Goal: Task Accomplishment & Management: Use online tool/utility

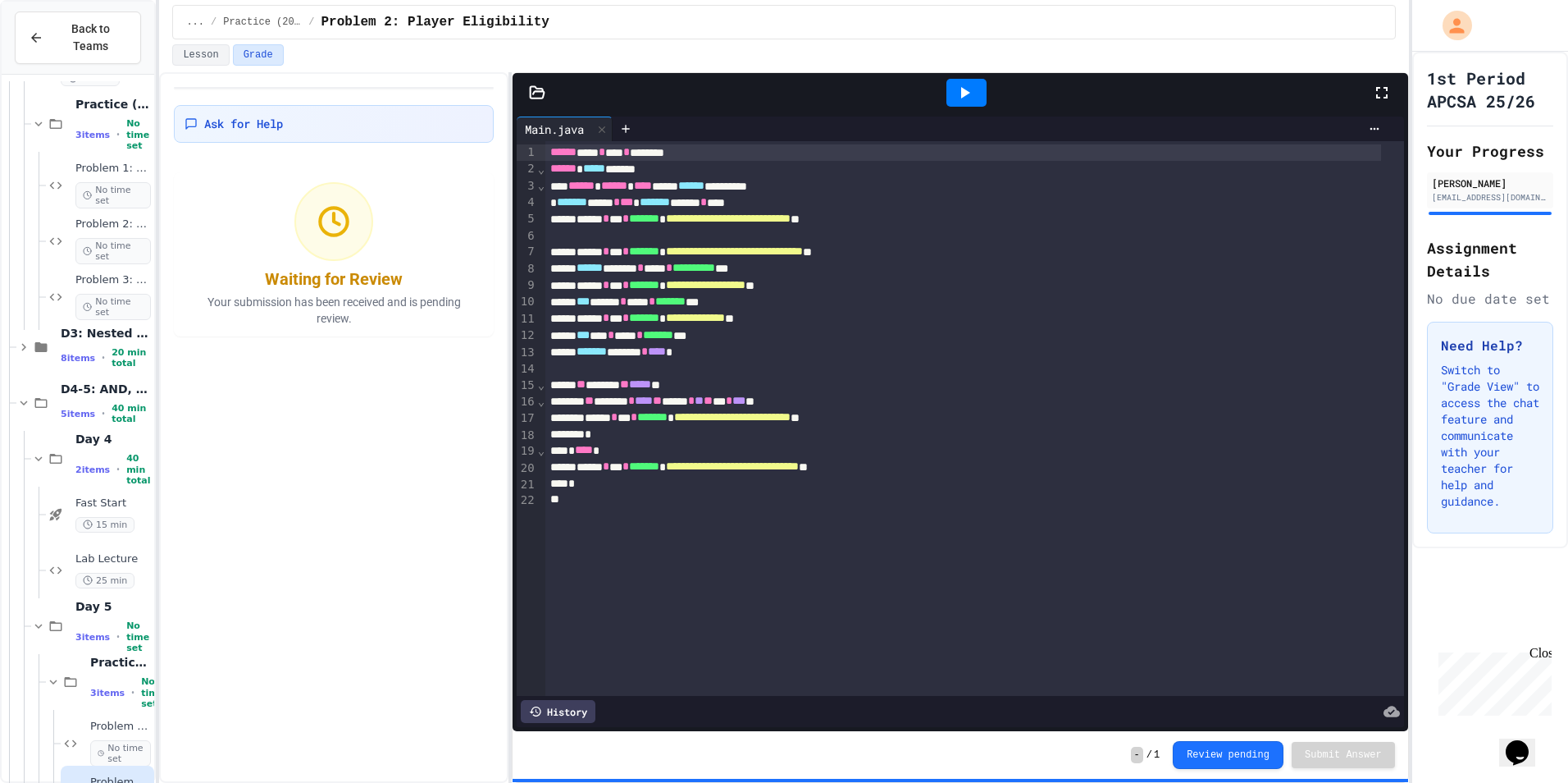
scroll to position [2792, 0]
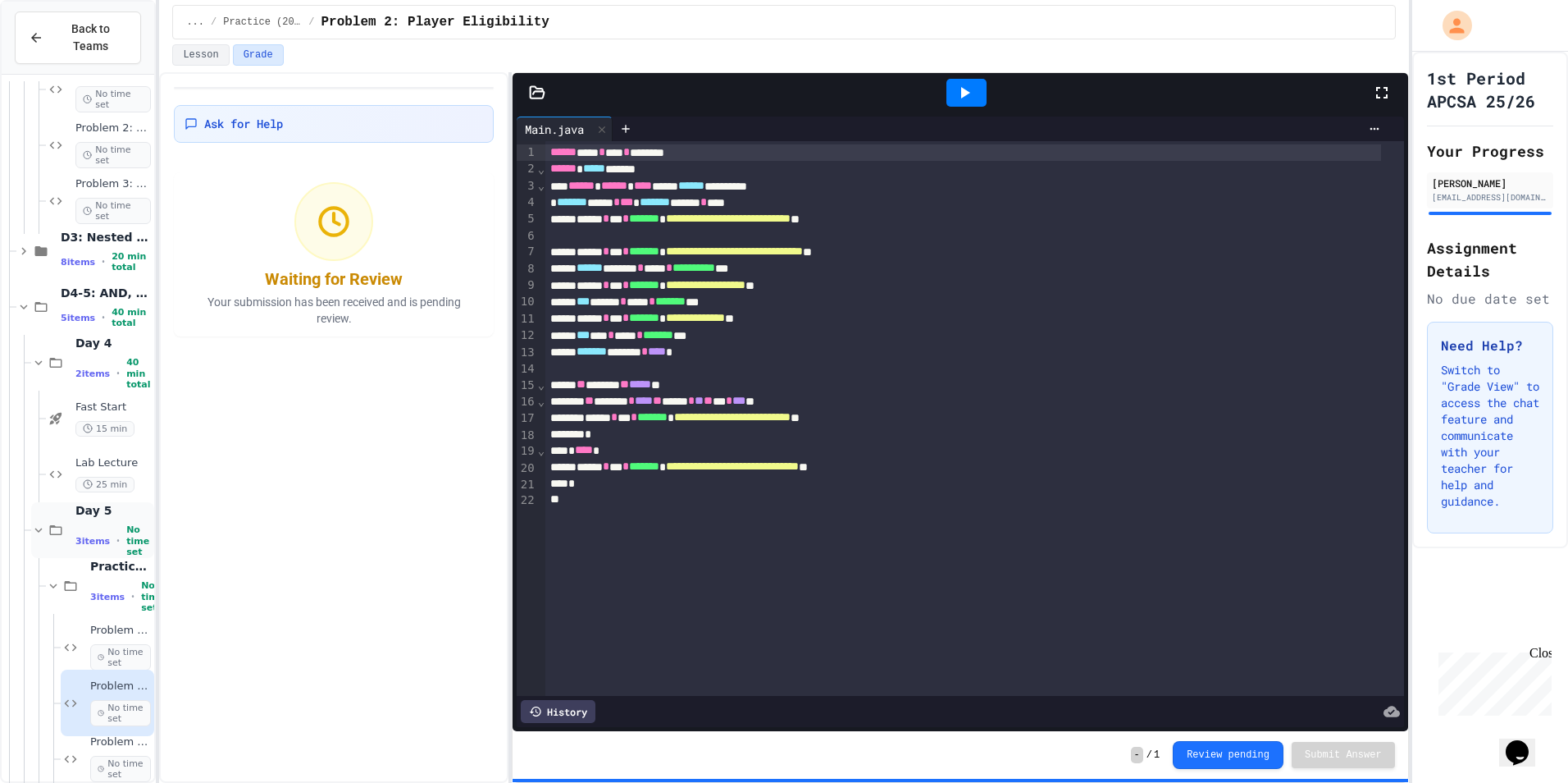
click at [43, 523] on icon at bounding box center [38, 530] width 15 height 15
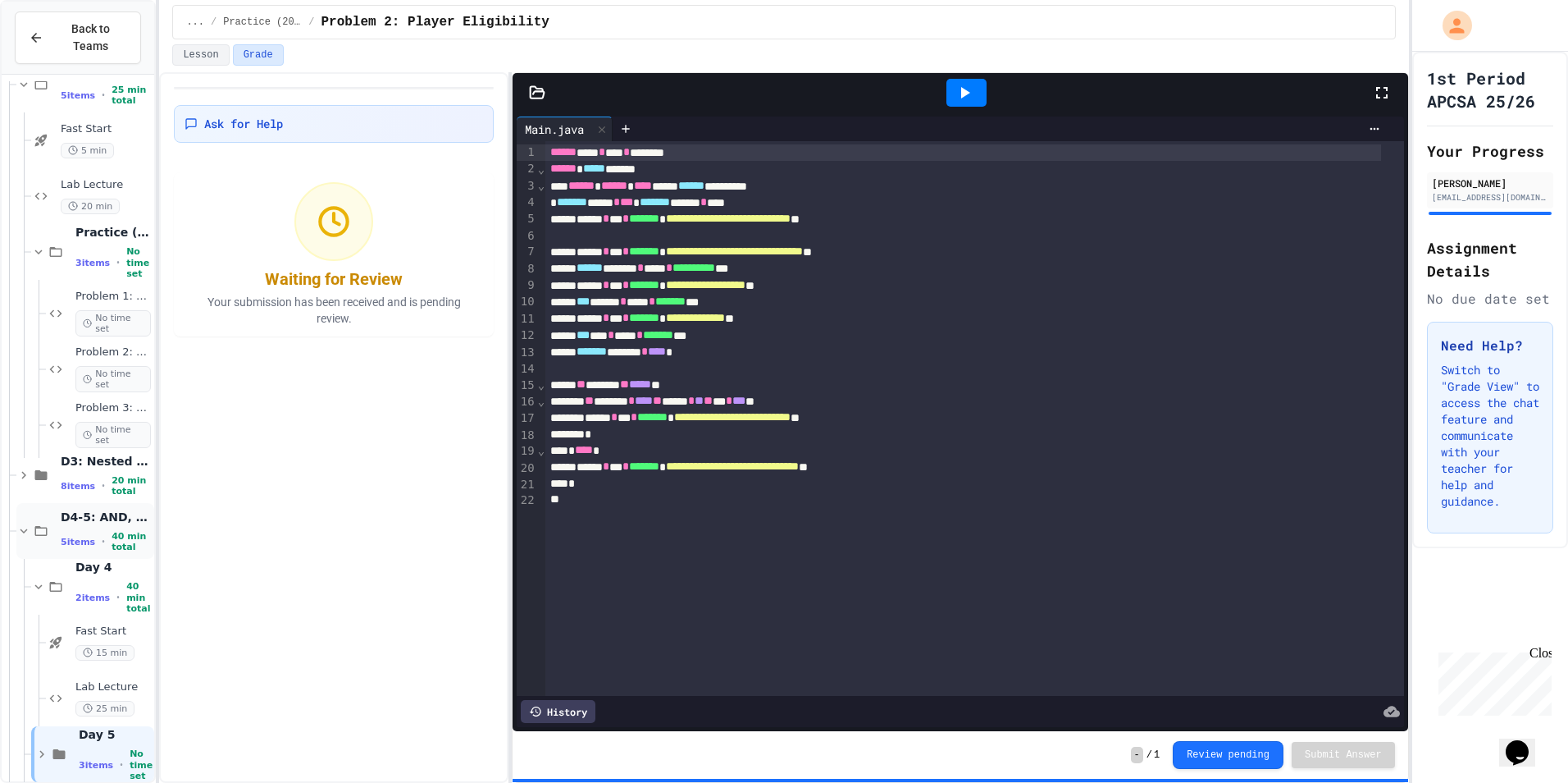
click at [21, 523] on icon at bounding box center [23, 531] width 15 height 15
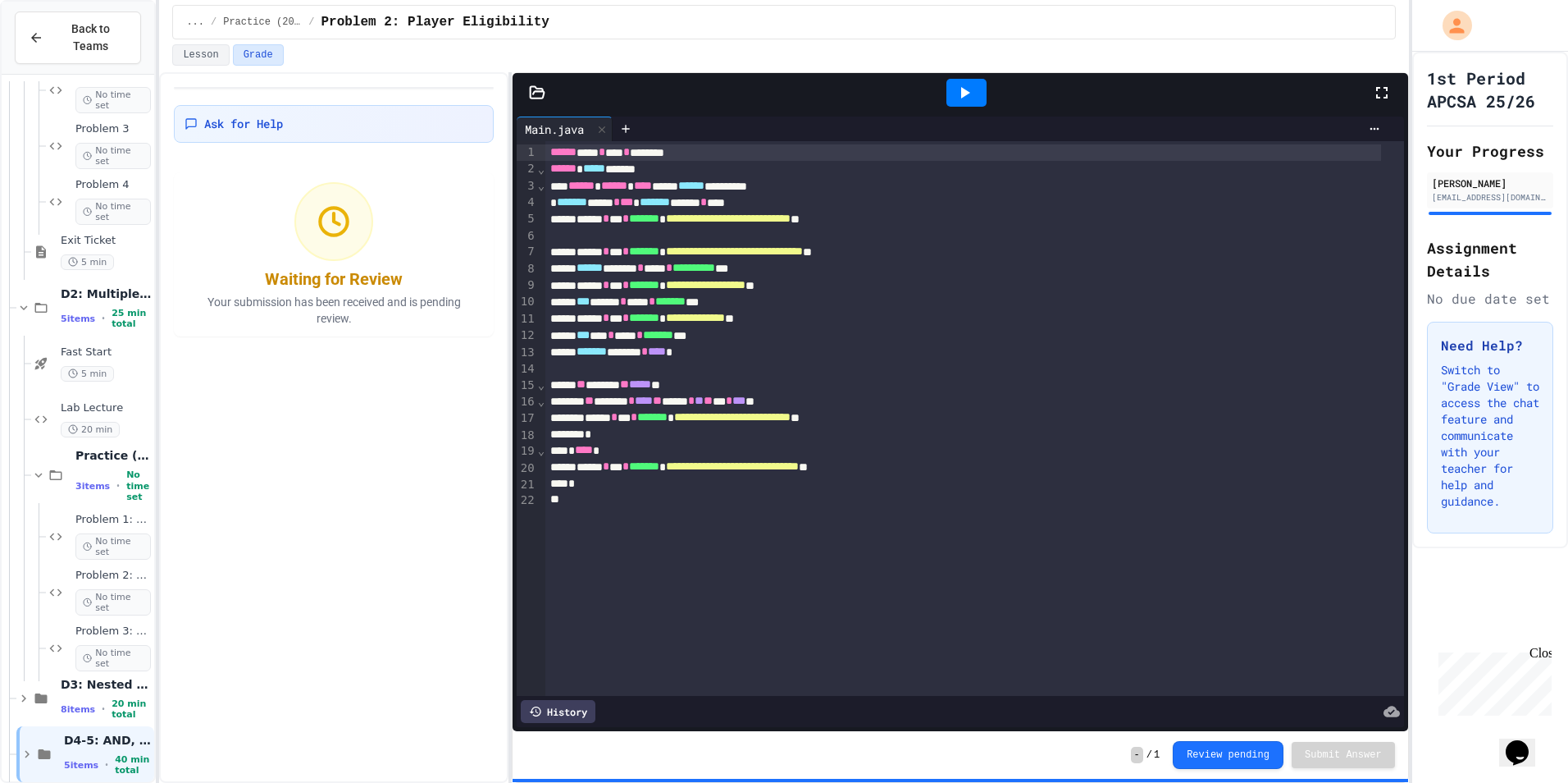
scroll to position [2322, 0]
click at [20, 301] on icon at bounding box center [23, 308] width 15 height 15
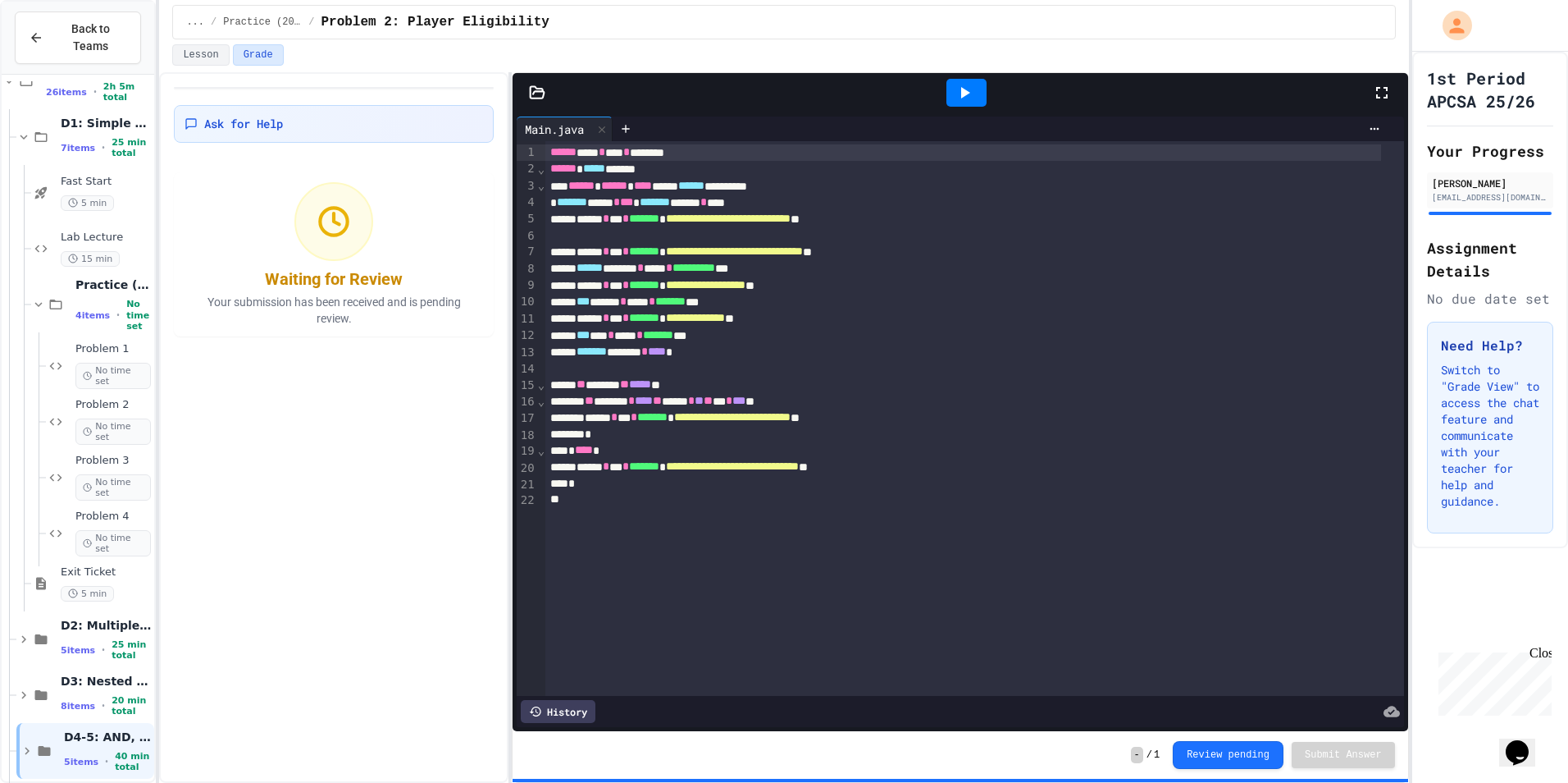
scroll to position [1961, 0]
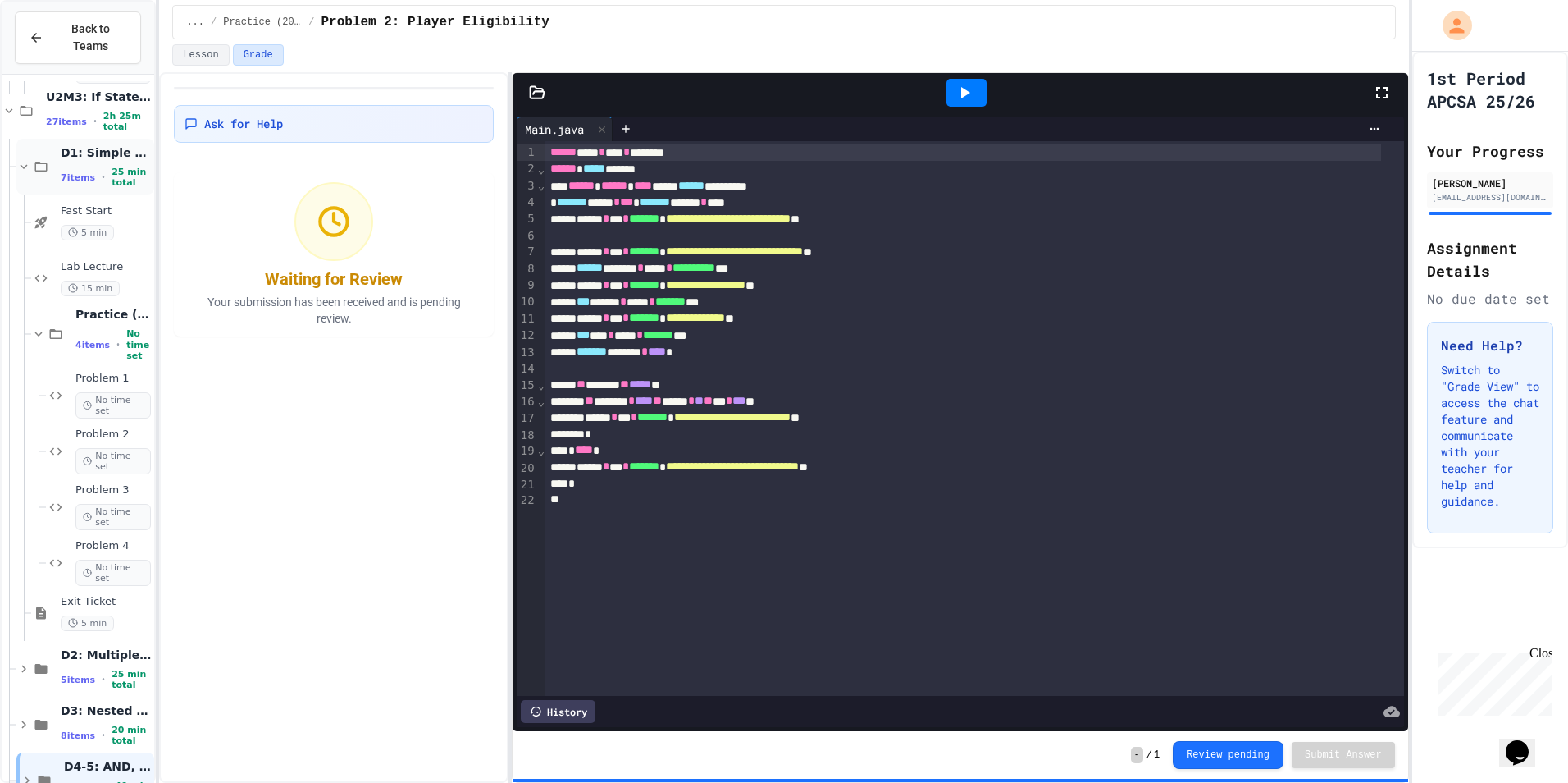
click at [21, 159] on icon at bounding box center [23, 166] width 15 height 15
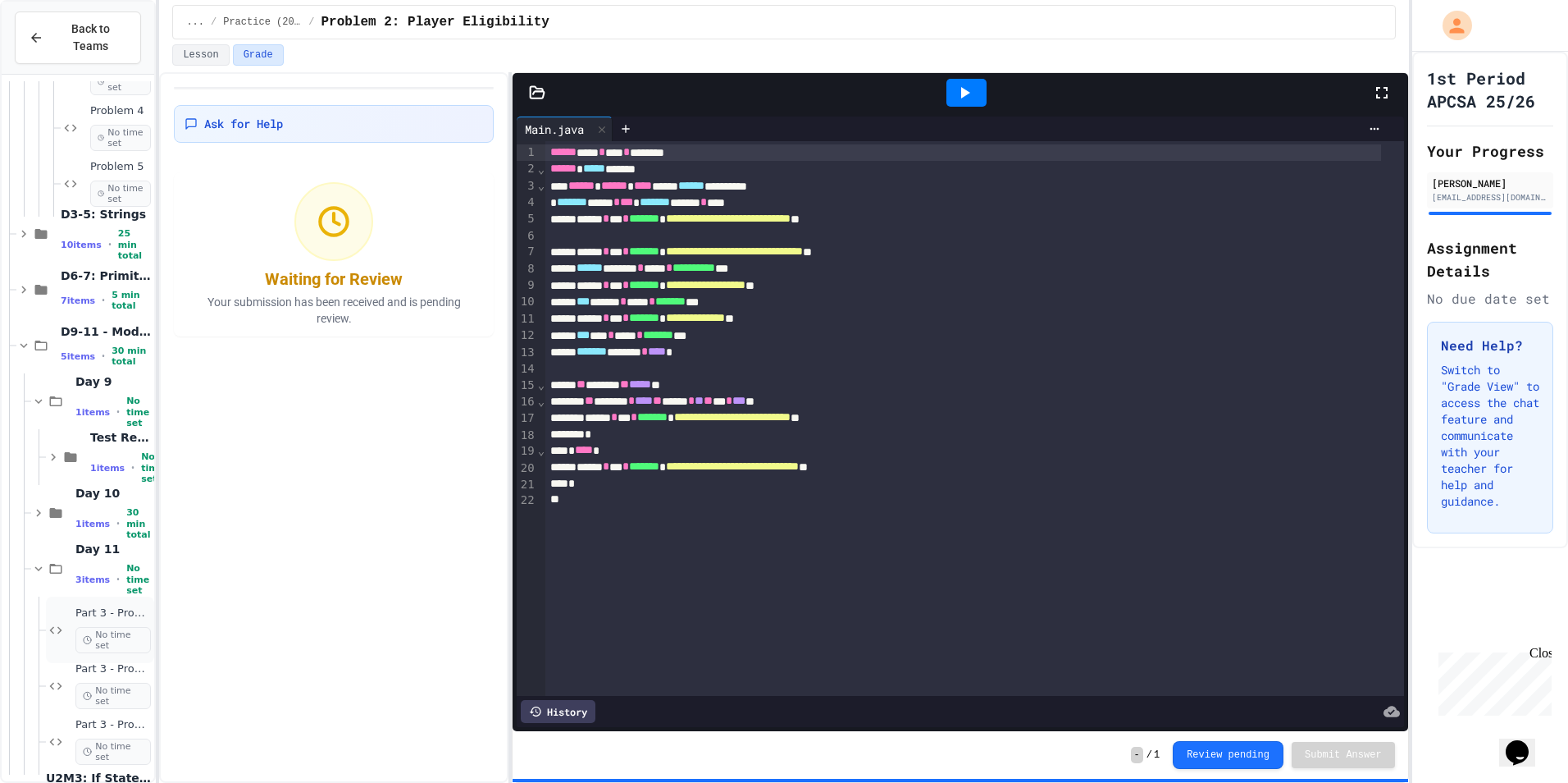
scroll to position [1268, 0]
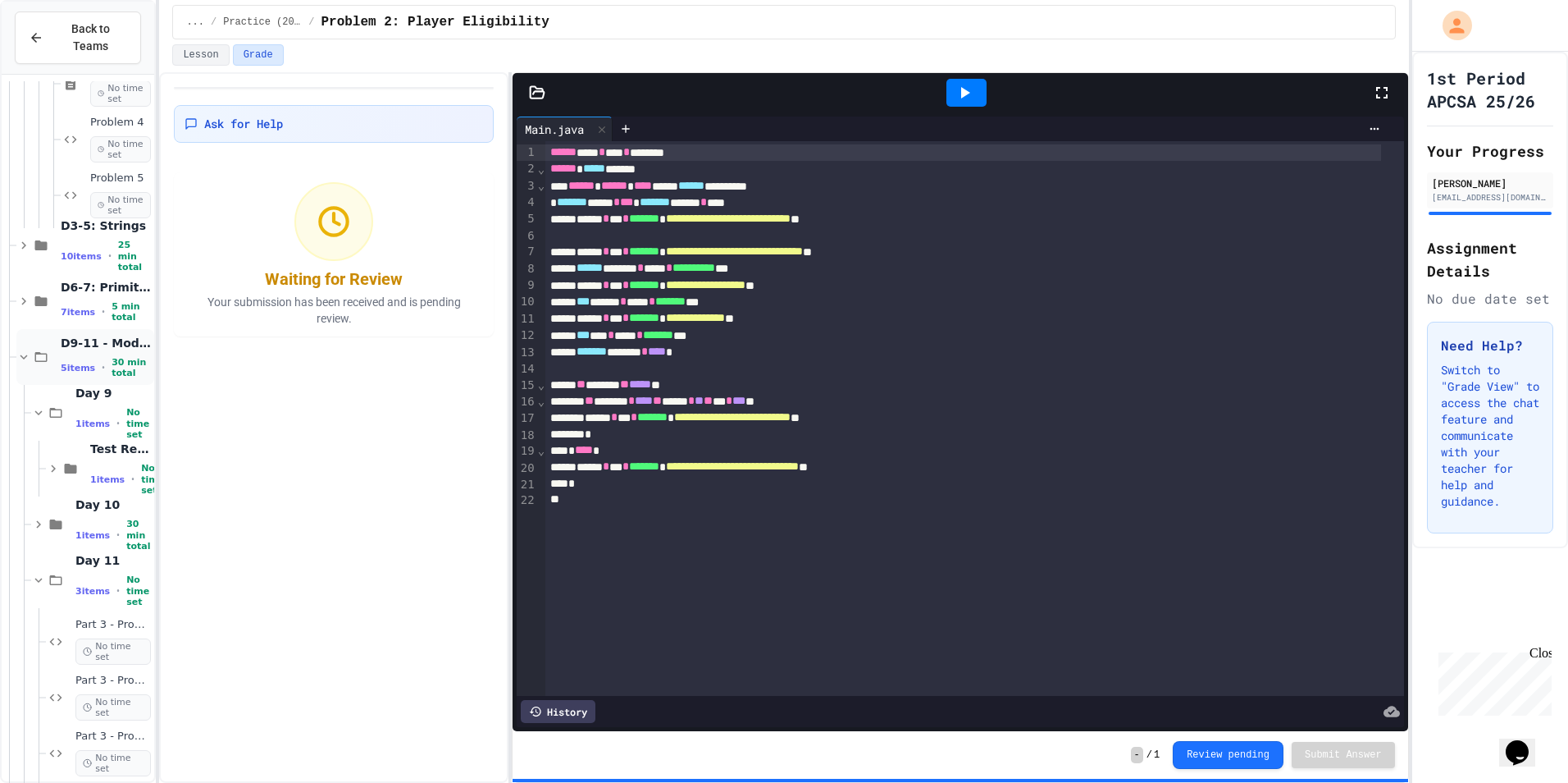
click at [18, 350] on icon at bounding box center [23, 357] width 15 height 15
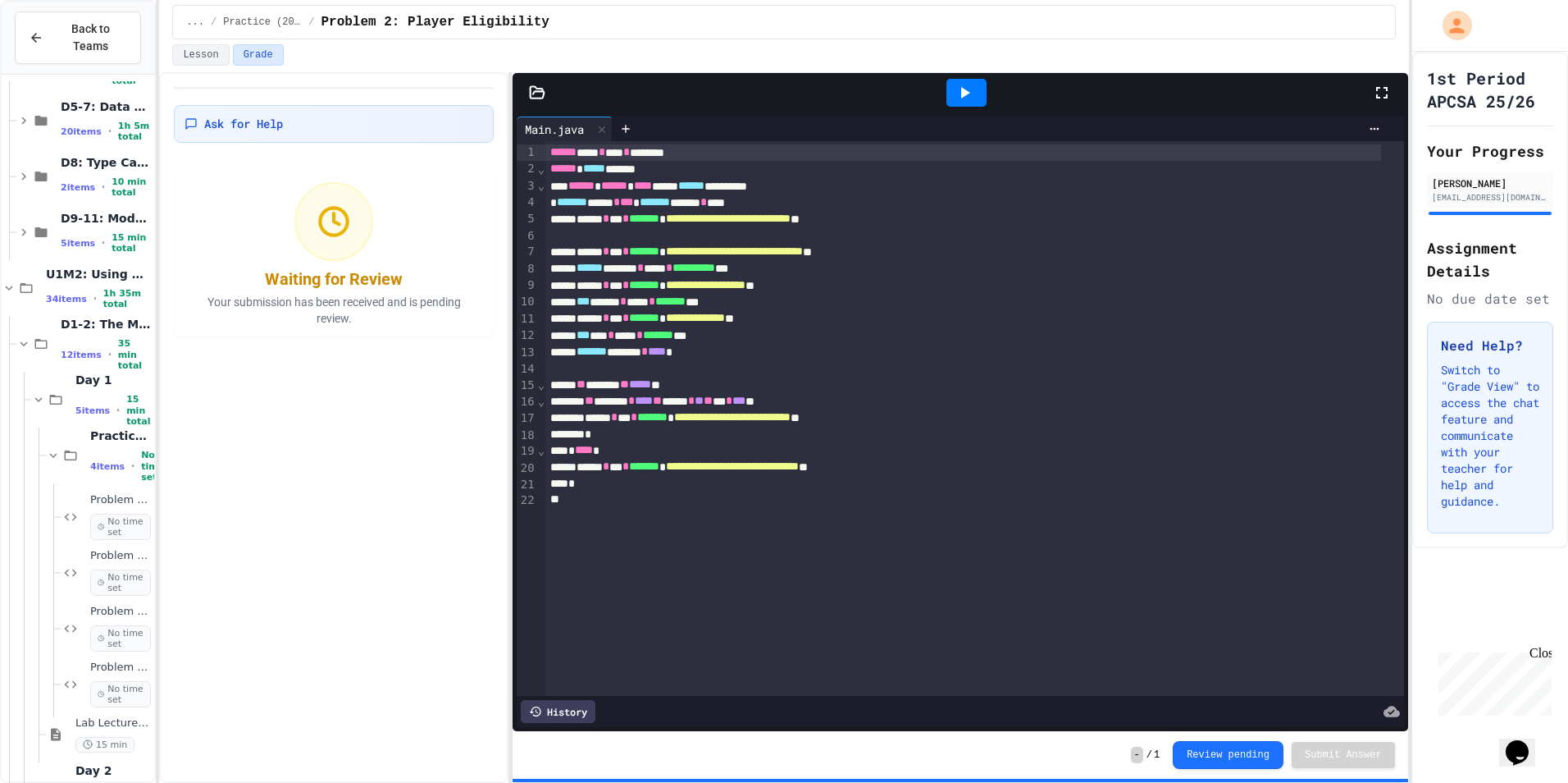
scroll to position [0, 0]
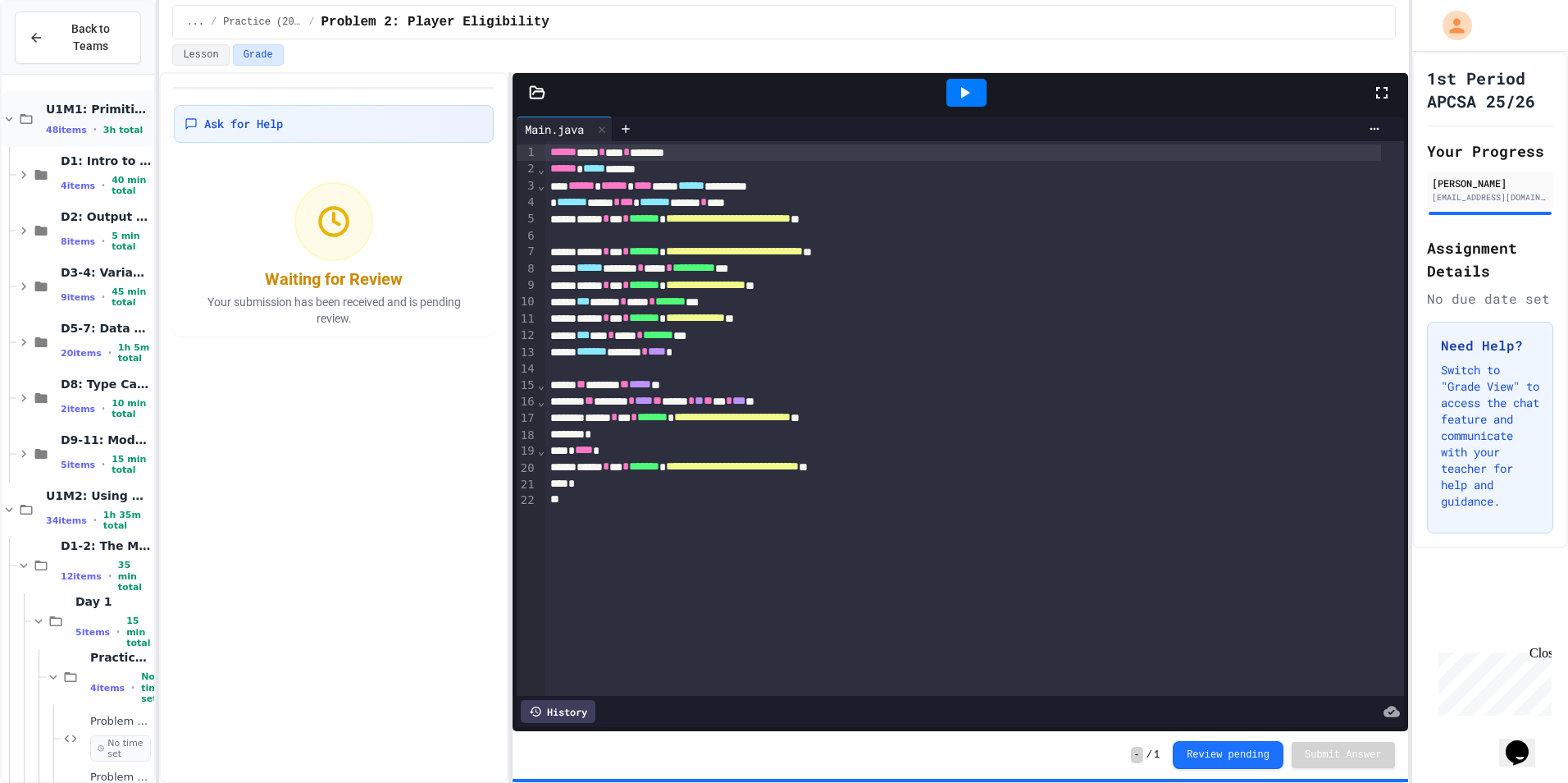
click at [13, 112] on icon at bounding box center [9, 119] width 15 height 15
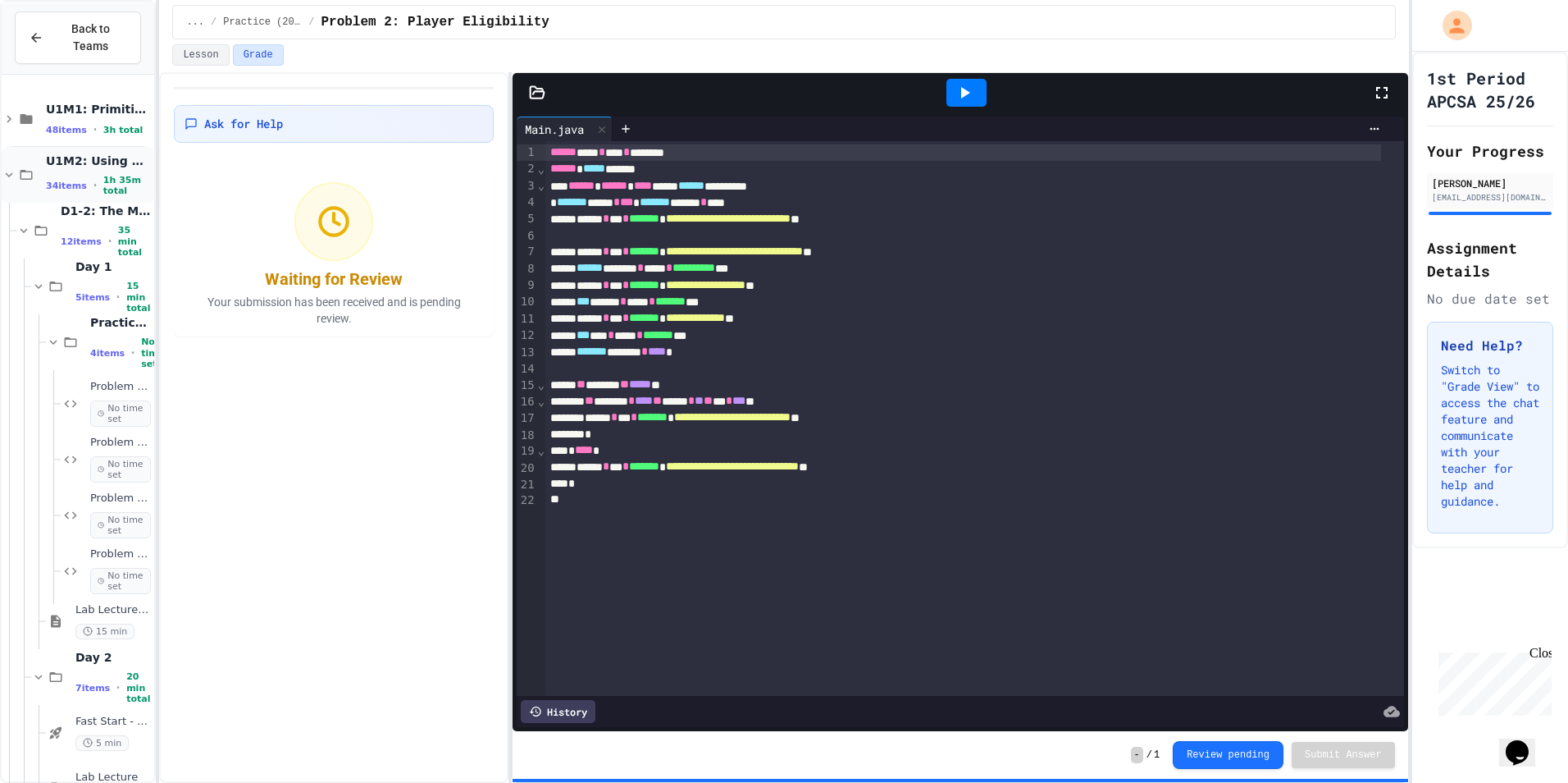
click at [11, 167] on icon at bounding box center [9, 174] width 15 height 15
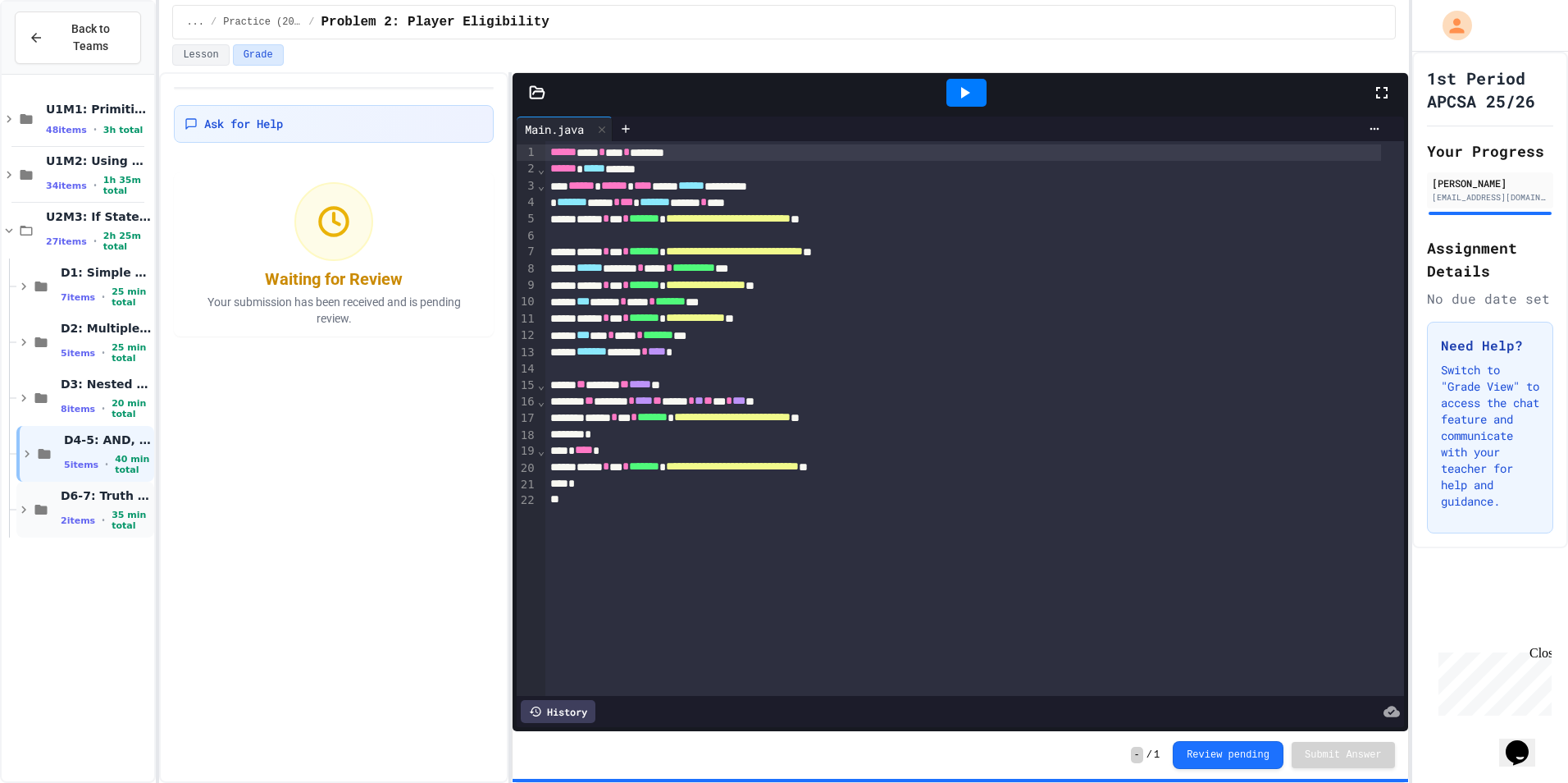
click at [21, 502] on icon at bounding box center [23, 509] width 15 height 15
click at [34, 557] on icon at bounding box center [38, 565] width 15 height 15
click at [50, 614] on icon at bounding box center [55, 621] width 20 height 15
